Goal: Task Accomplishment & Management: Manage account settings

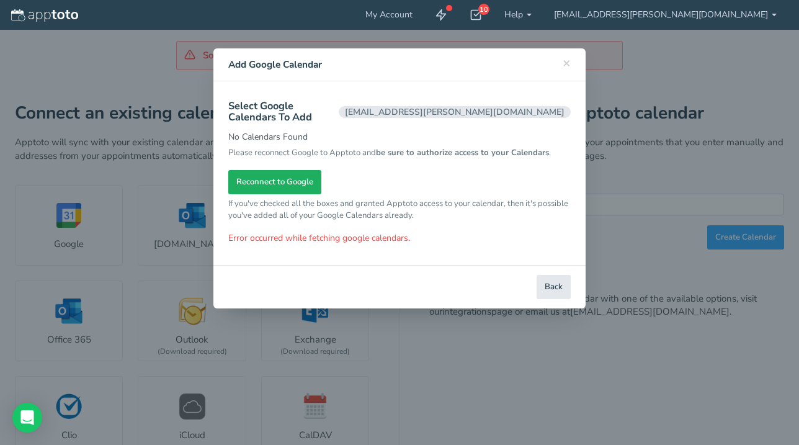
click at [291, 176] on span "Reconnect to Google" at bounding box center [274, 182] width 77 height 12
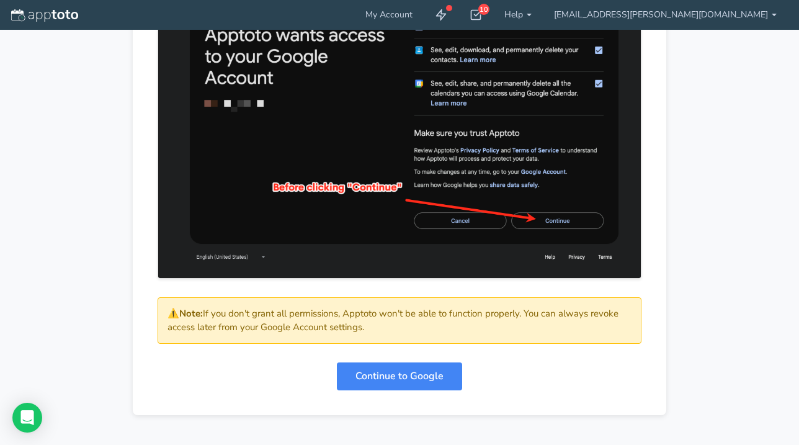
scroll to position [332, 0]
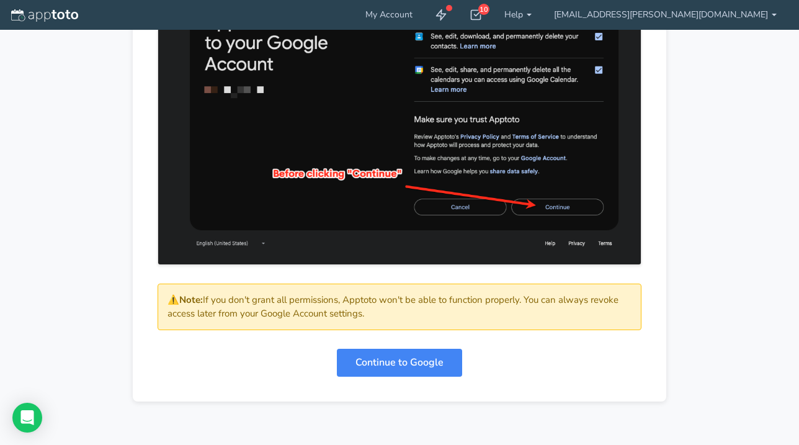
click at [380, 368] on link "Continue to Google" at bounding box center [399, 363] width 125 height 28
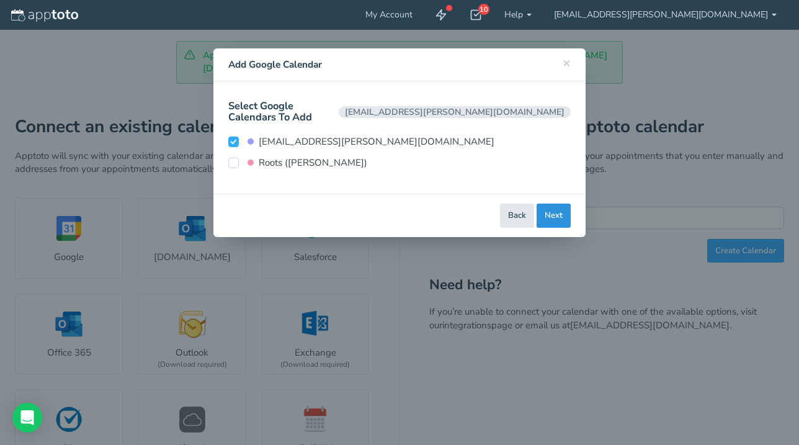
click at [559, 207] on button "Next" at bounding box center [553, 215] width 34 height 24
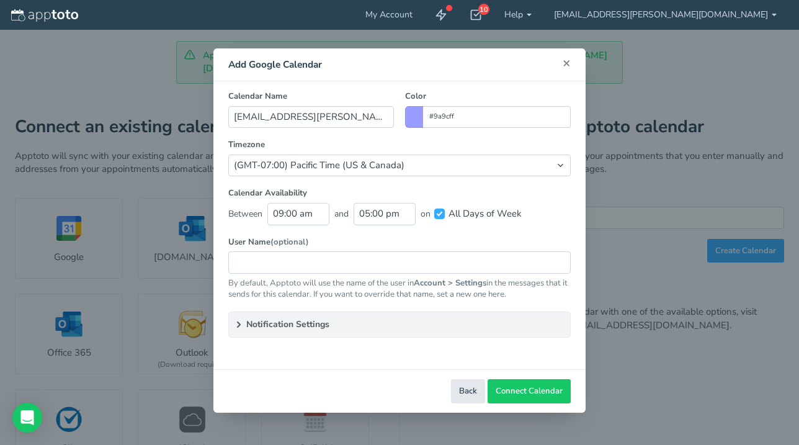
click at [568, 56] on span "×" at bounding box center [566, 62] width 8 height 17
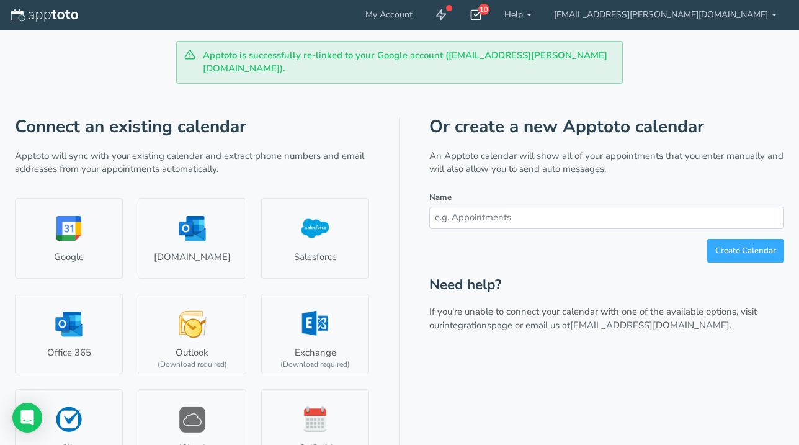
click at [482, 16] on icon at bounding box center [475, 15] width 12 height 12
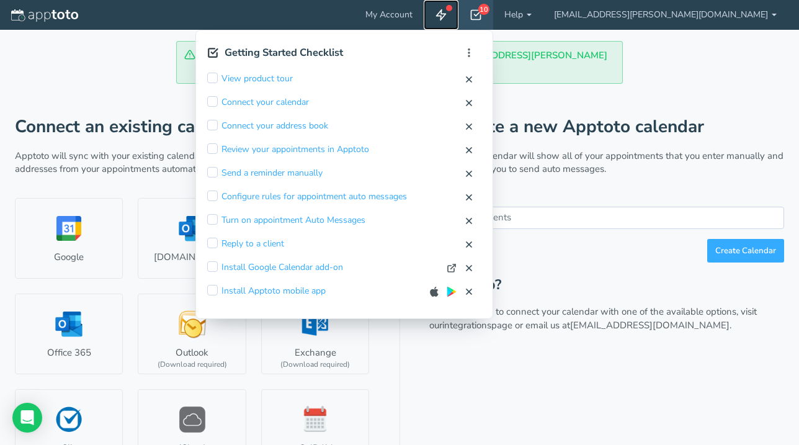
click at [446, 11] on use at bounding box center [441, 15] width 9 height 11
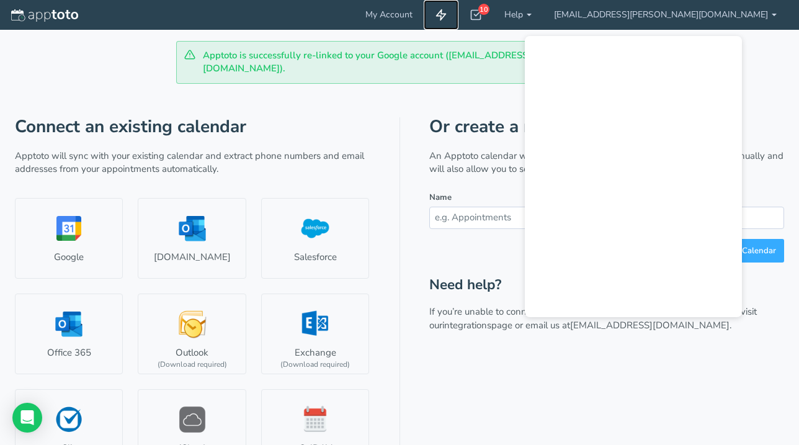
click at [447, 14] on icon at bounding box center [441, 15] width 12 height 12
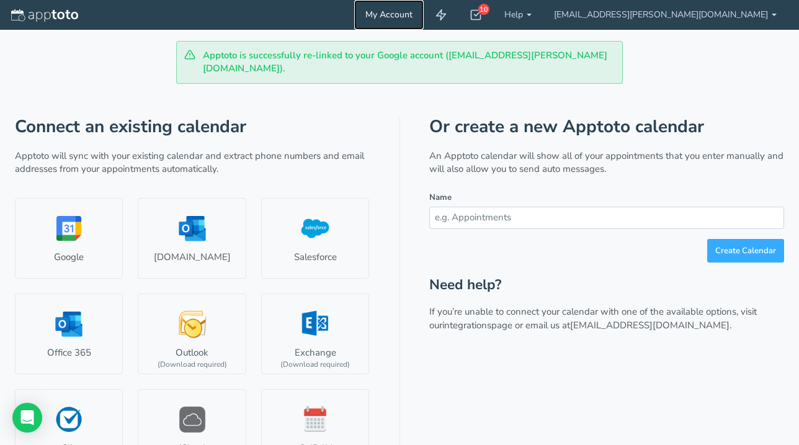
click at [424, 19] on link "My Account" at bounding box center [388, 15] width 69 height 30
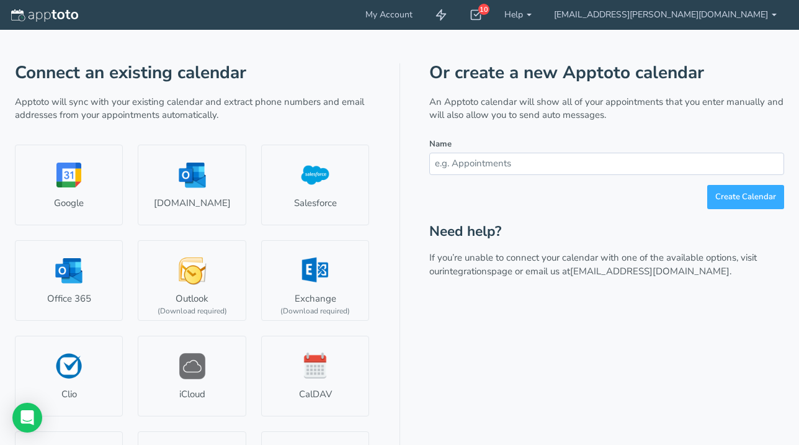
click at [514, 161] on input "text" at bounding box center [606, 164] width 355 height 22
type input "BBB"
click at [722, 201] on button "Create Calendar" at bounding box center [745, 197] width 77 height 24
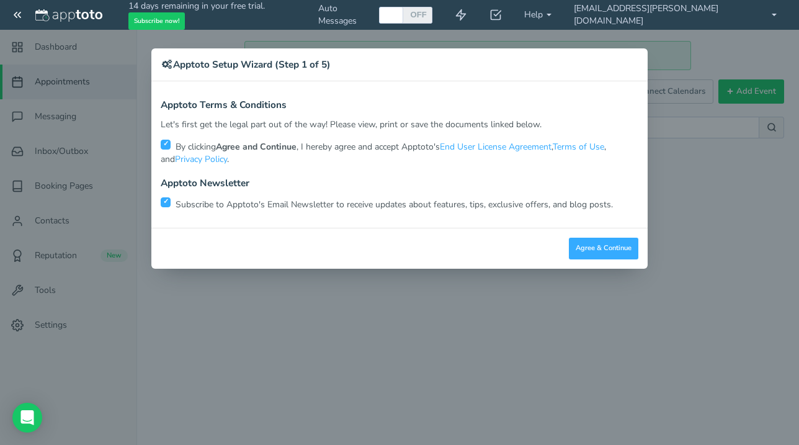
checkbox input "true"
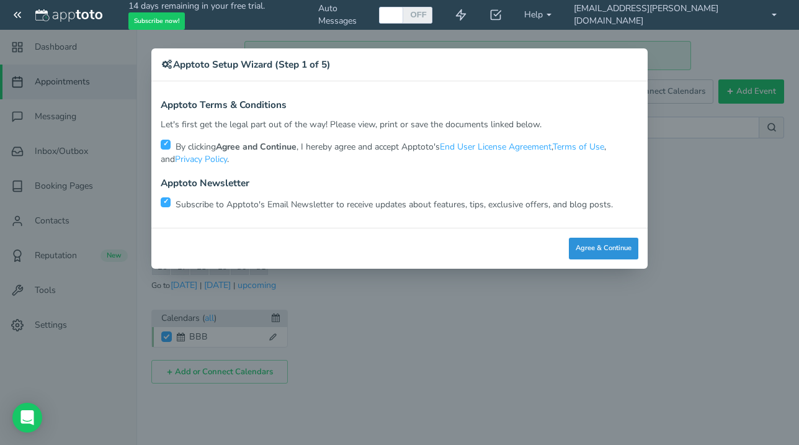
click at [592, 245] on button "Agree & Continue" at bounding box center [603, 249] width 69 height 22
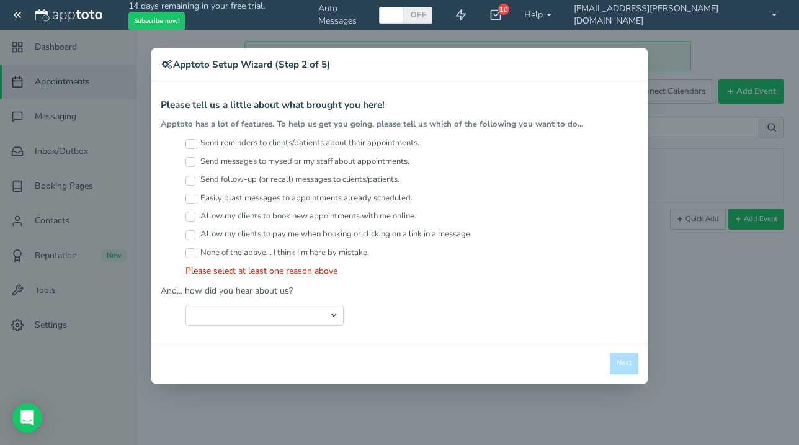
click at [189, 143] on input "Send reminders to clients/patients about their appointments." at bounding box center [190, 144] width 10 height 10
checkbox input "true"
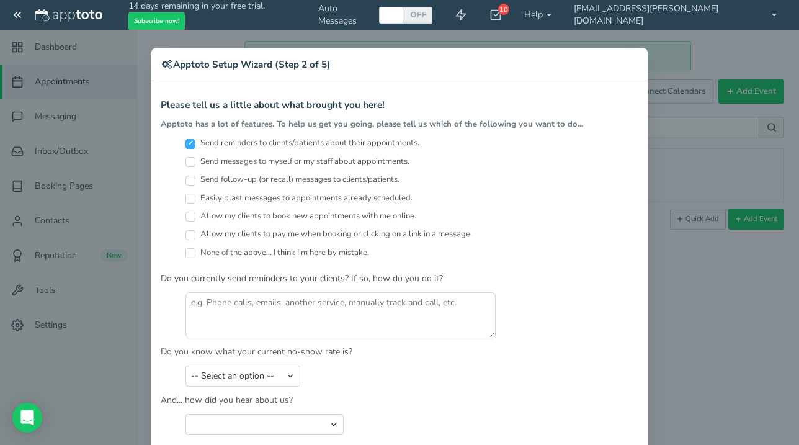
click at [192, 159] on input "Send messages to myself or my staff about appointments." at bounding box center [190, 162] width 10 height 10
checkbox input "true"
click at [190, 174] on label "Send follow-up (or recall) messages to clients/patients." at bounding box center [292, 180] width 214 height 12
click at [190, 176] on input "Send follow-up (or recall) messages to clients/patients." at bounding box center [190, 181] width 10 height 10
checkbox input "true"
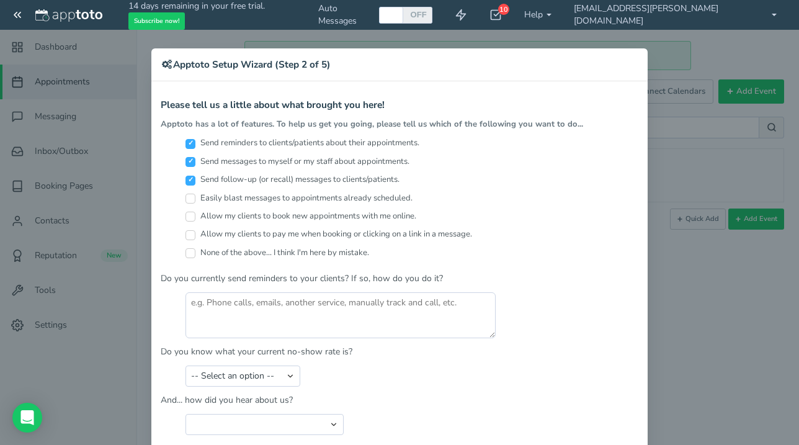
click at [193, 193] on input "Easily blast messages to appointments already scheduled." at bounding box center [190, 198] width 10 height 10
checkbox input "true"
click at [195, 211] on input "Allow my clients to book new appointments with me online." at bounding box center [190, 216] width 10 height 10
checkbox input "true"
click at [196, 228] on label "Allow my clients to pay me when booking or clicking on a link in a message." at bounding box center [328, 234] width 287 height 12
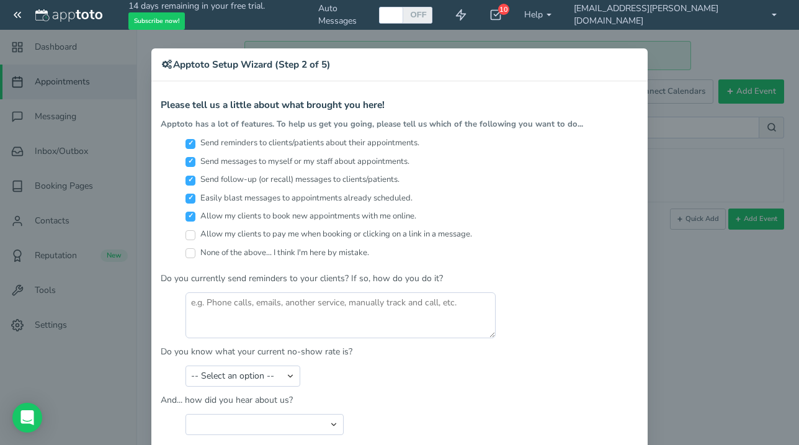
click at [195, 230] on input "Allow my clients to pay me when booking or clicking on a link in a message." at bounding box center [190, 235] width 10 height 10
checkbox input "true"
click at [195, 248] on label "None of the above... I think I'm here by mistake." at bounding box center [277, 253] width 184 height 12
click at [195, 248] on input "None of the above... I think I'm here by mistake." at bounding box center [190, 253] width 10 height 10
checkbox input "true"
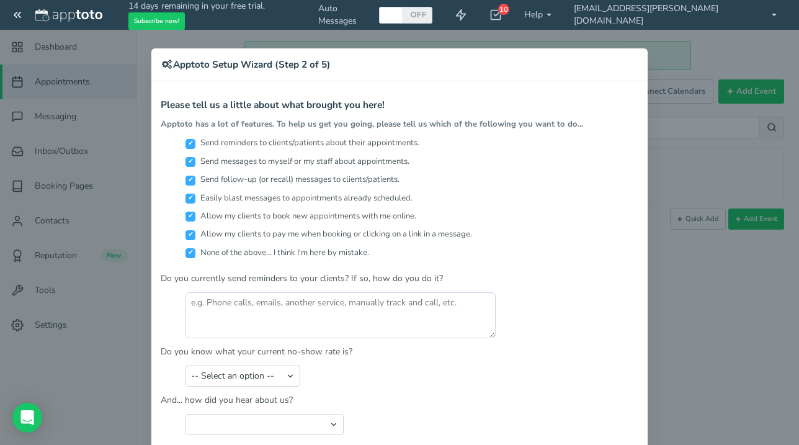
scroll to position [64, 0]
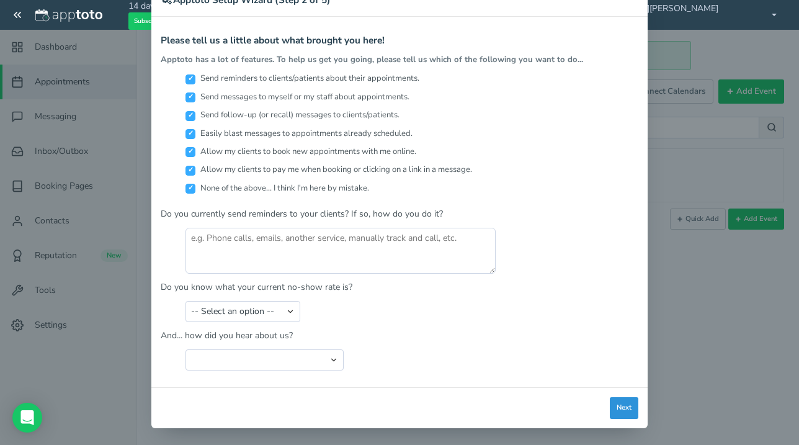
click at [634, 407] on button "Next" at bounding box center [624, 408] width 29 height 22
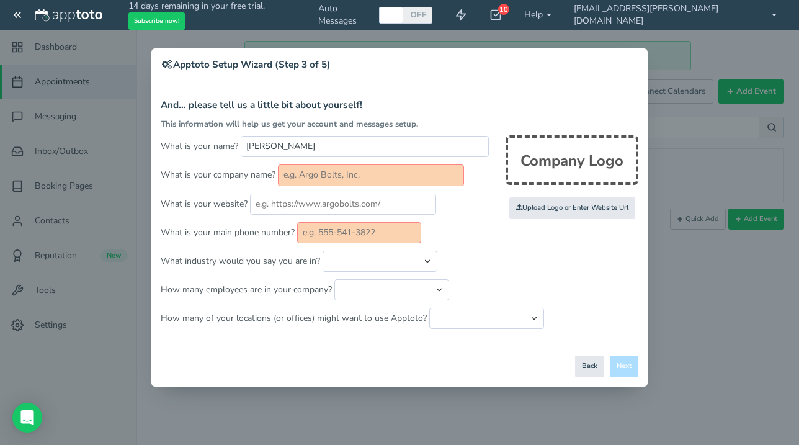
click at [389, 179] on input "text" at bounding box center [371, 174] width 186 height 21
